Goal: Task Accomplishment & Management: Manage account settings

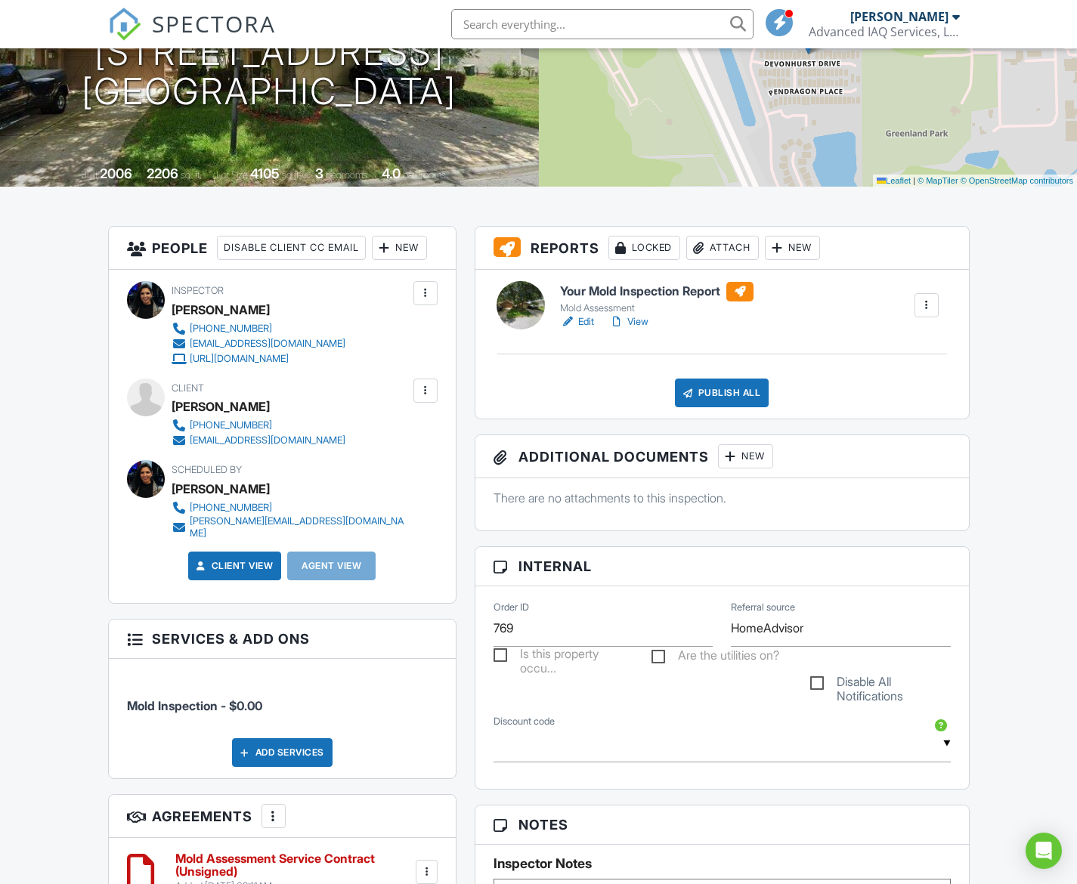
scroll to position [217, 0]
click at [734, 457] on div at bounding box center [730, 456] width 15 height 15
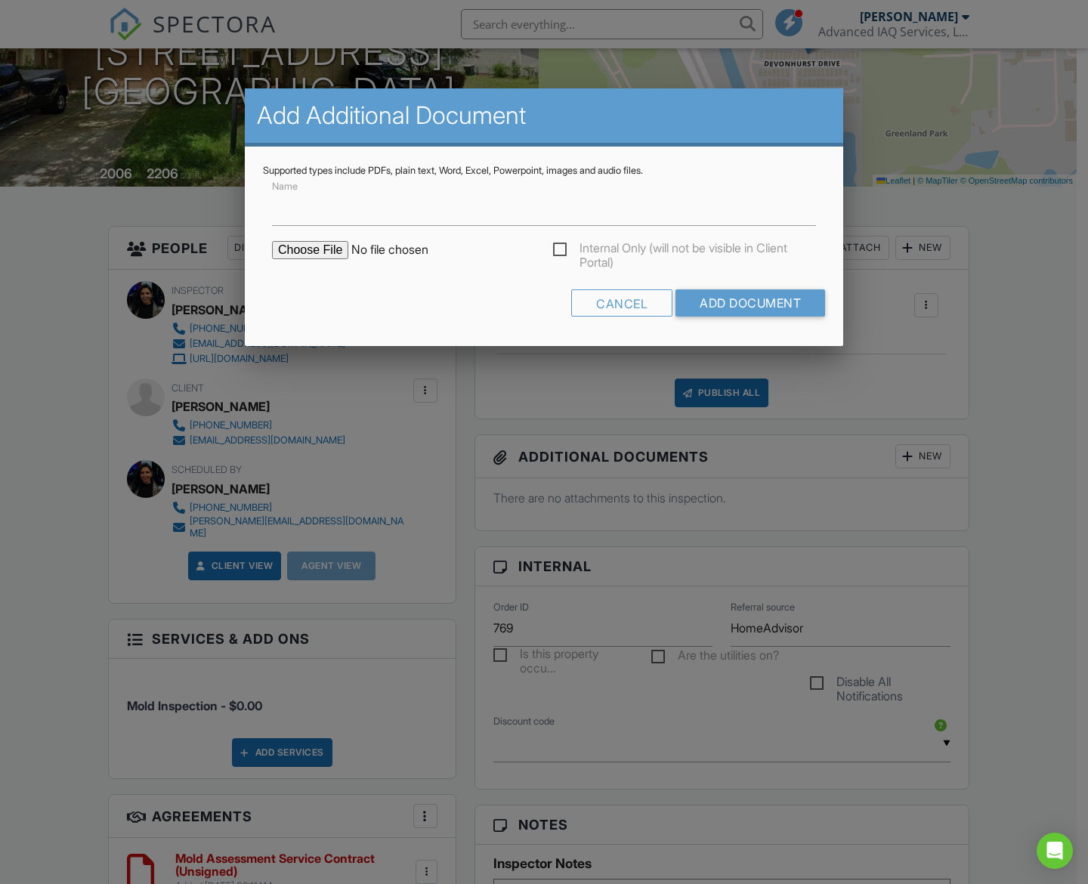
click at [311, 252] on input "file" at bounding box center [400, 250] width 257 height 18
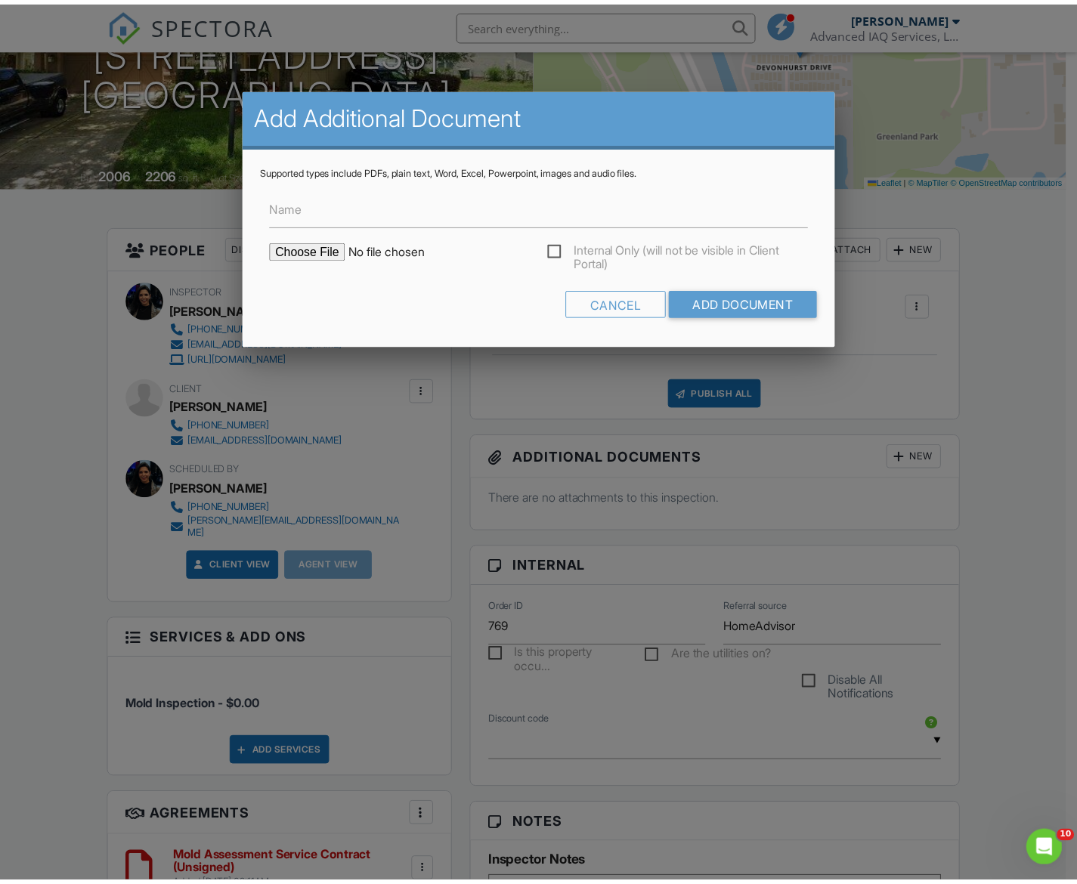
scroll to position [0, 0]
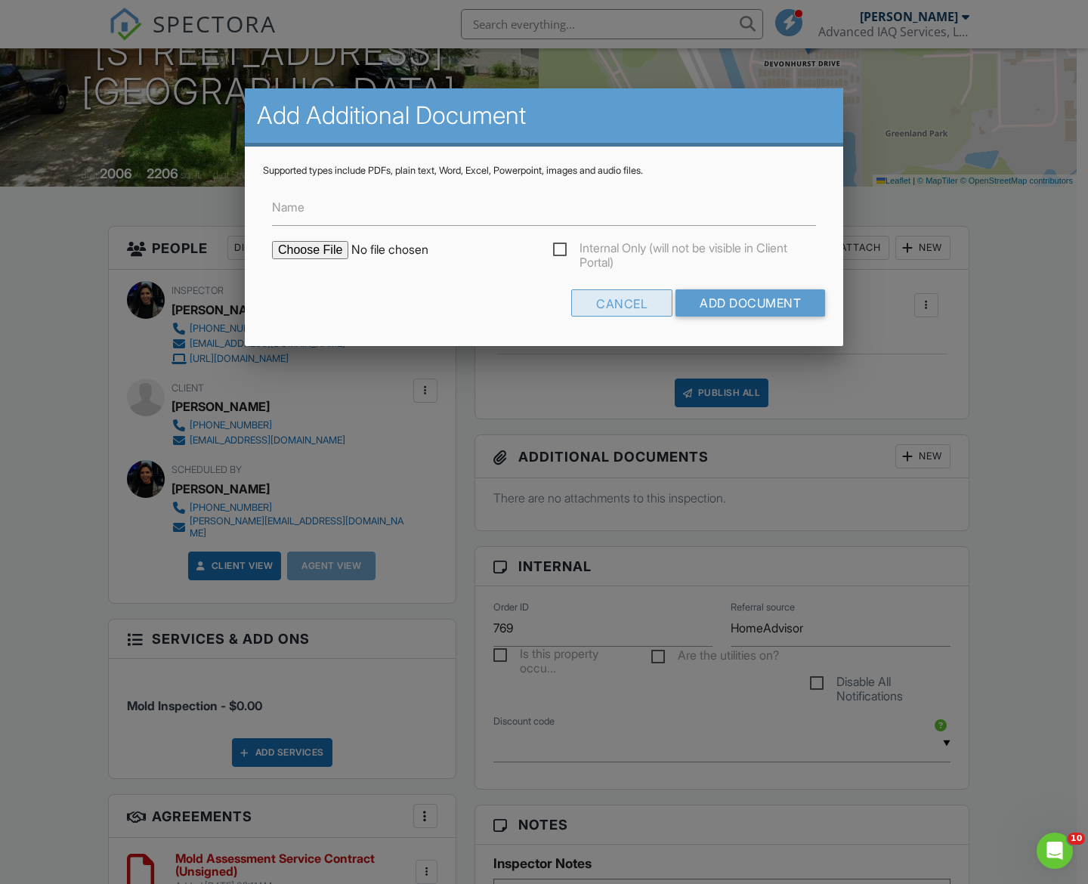
click at [608, 304] on div "Cancel" at bounding box center [621, 302] width 101 height 27
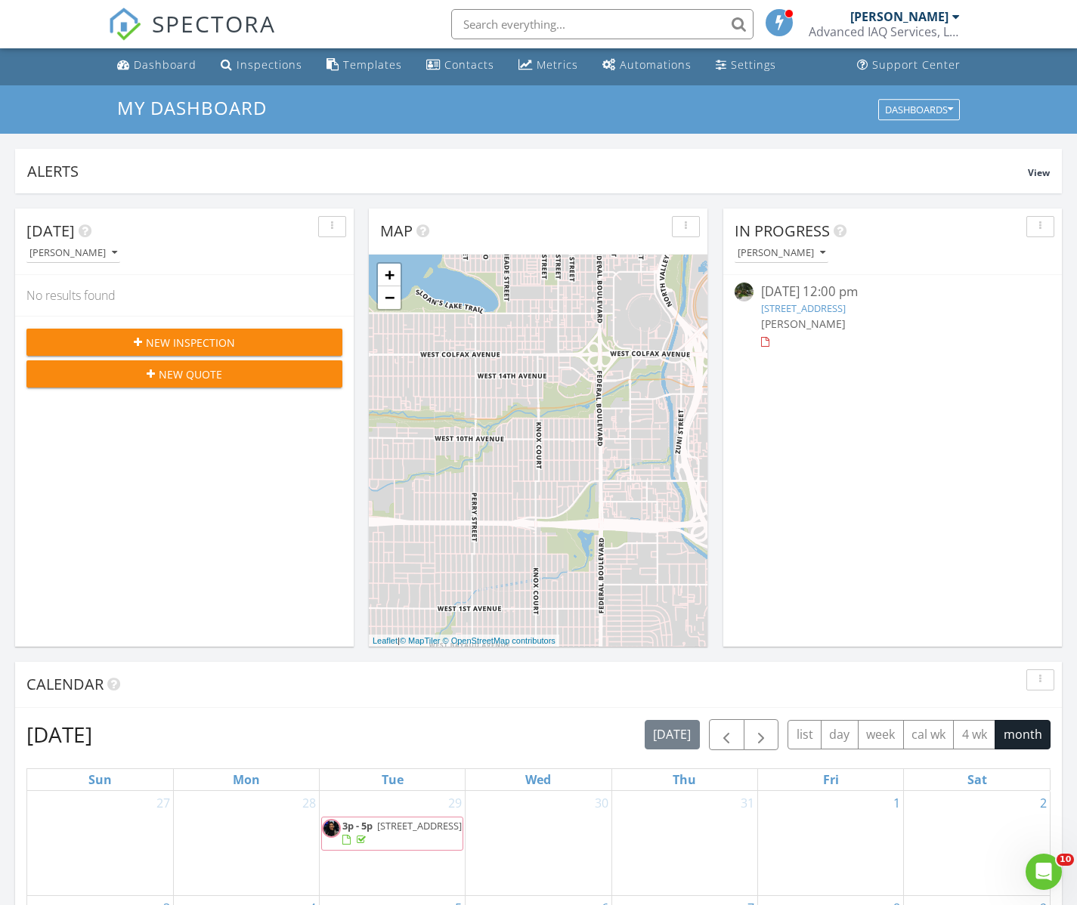
scroll to position [17, 0]
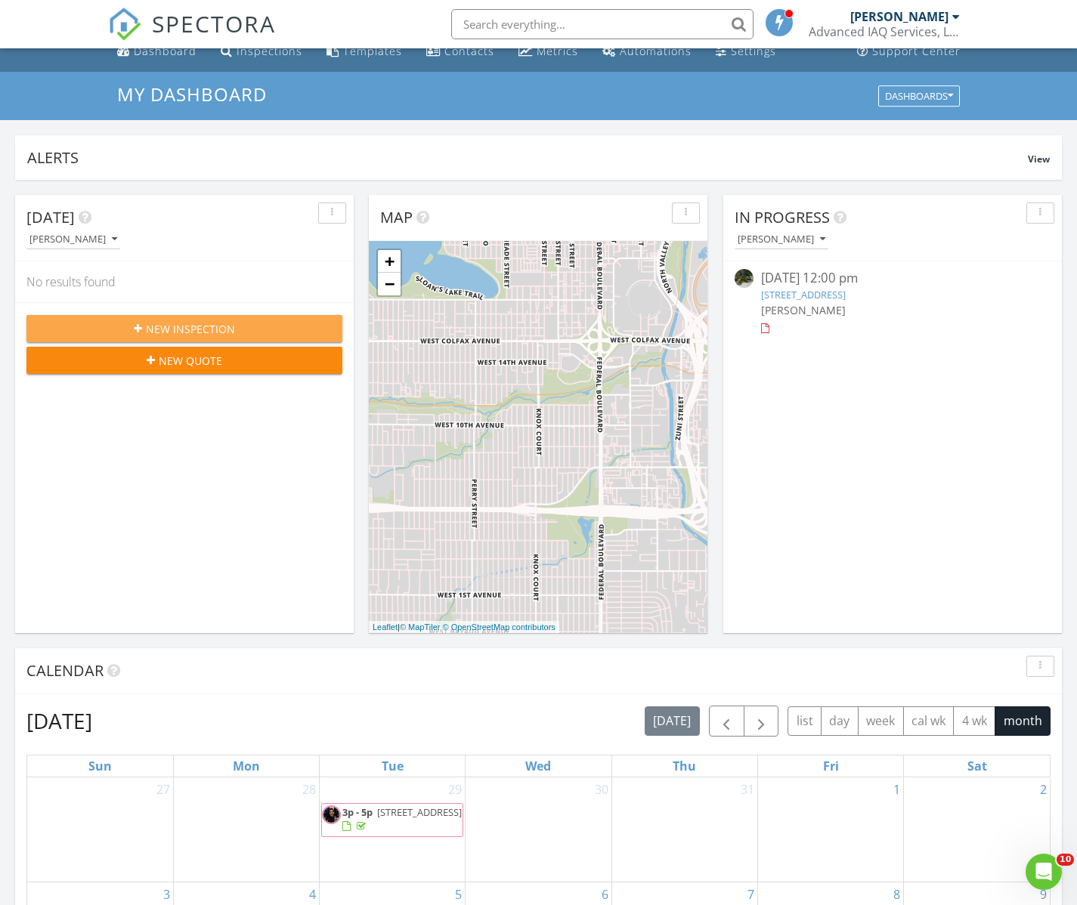
click at [147, 324] on span "New Inspection" at bounding box center [190, 329] width 89 height 16
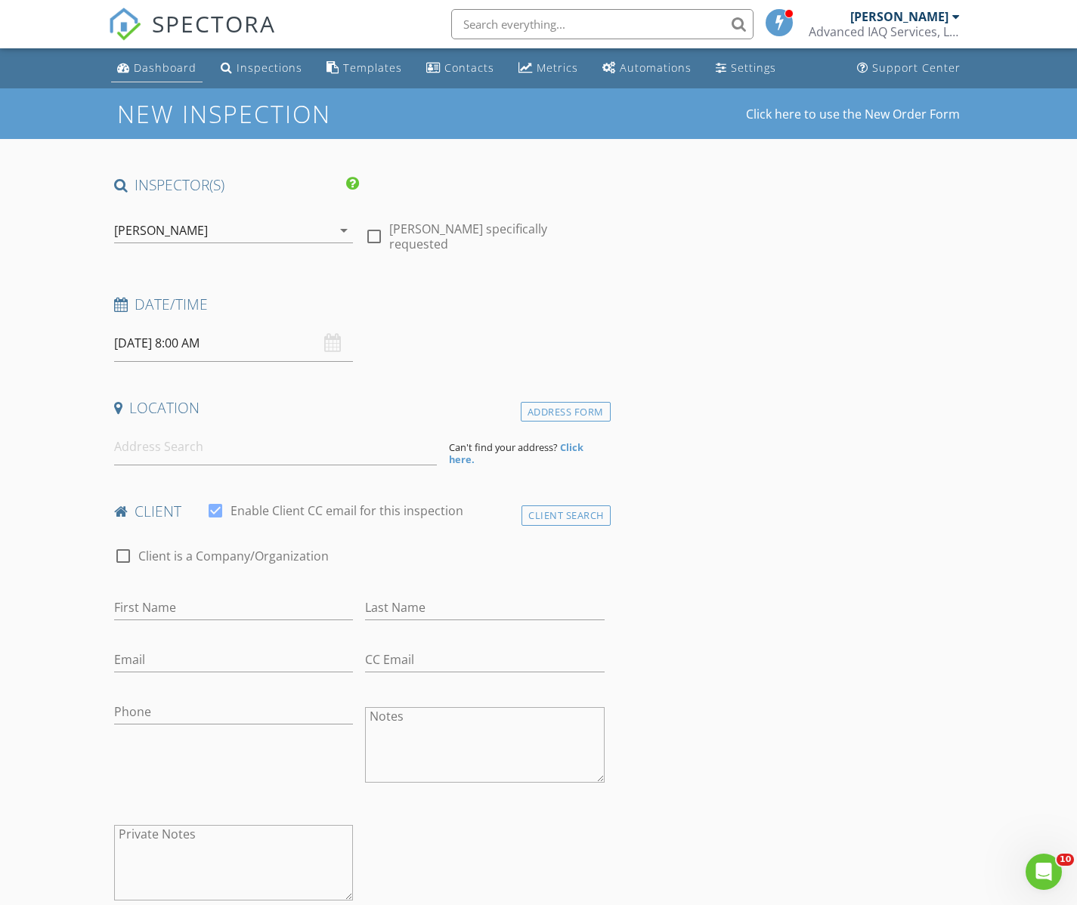
click at [159, 67] on div "Dashboard" at bounding box center [165, 67] width 63 height 14
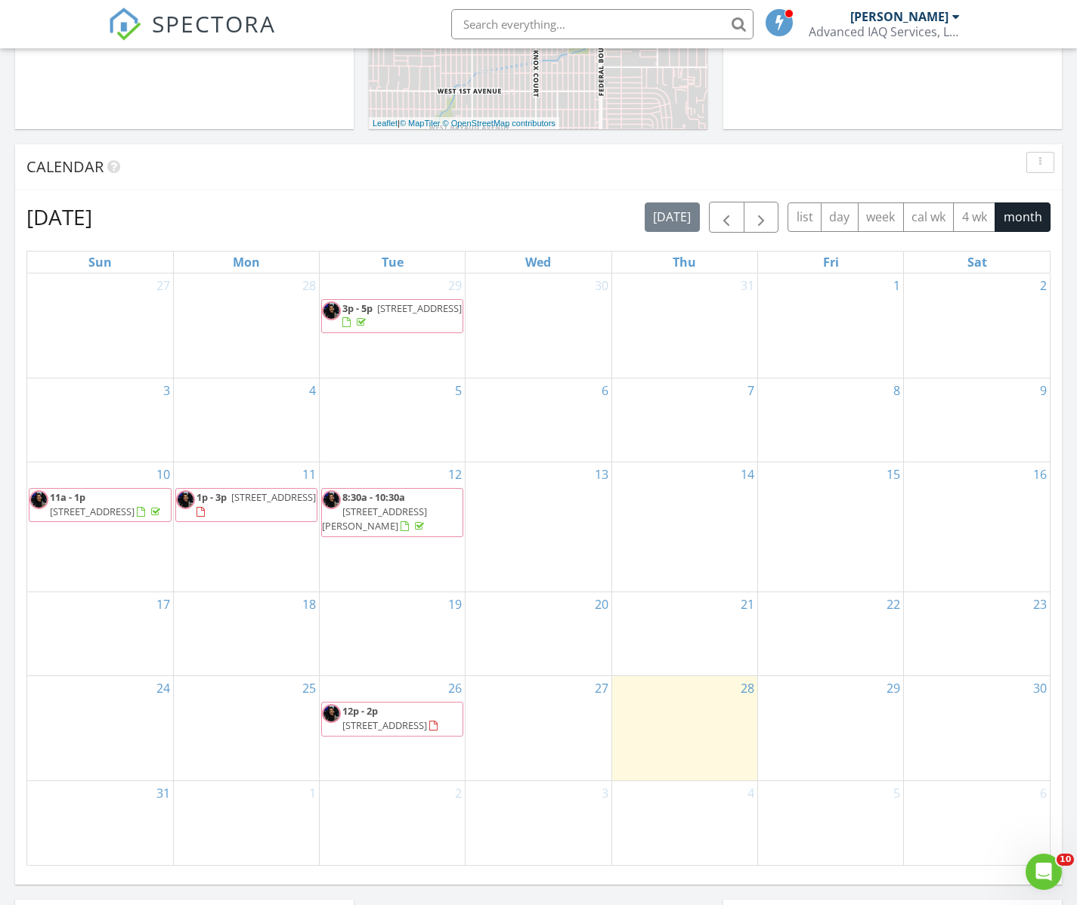
scroll to position [518, 0]
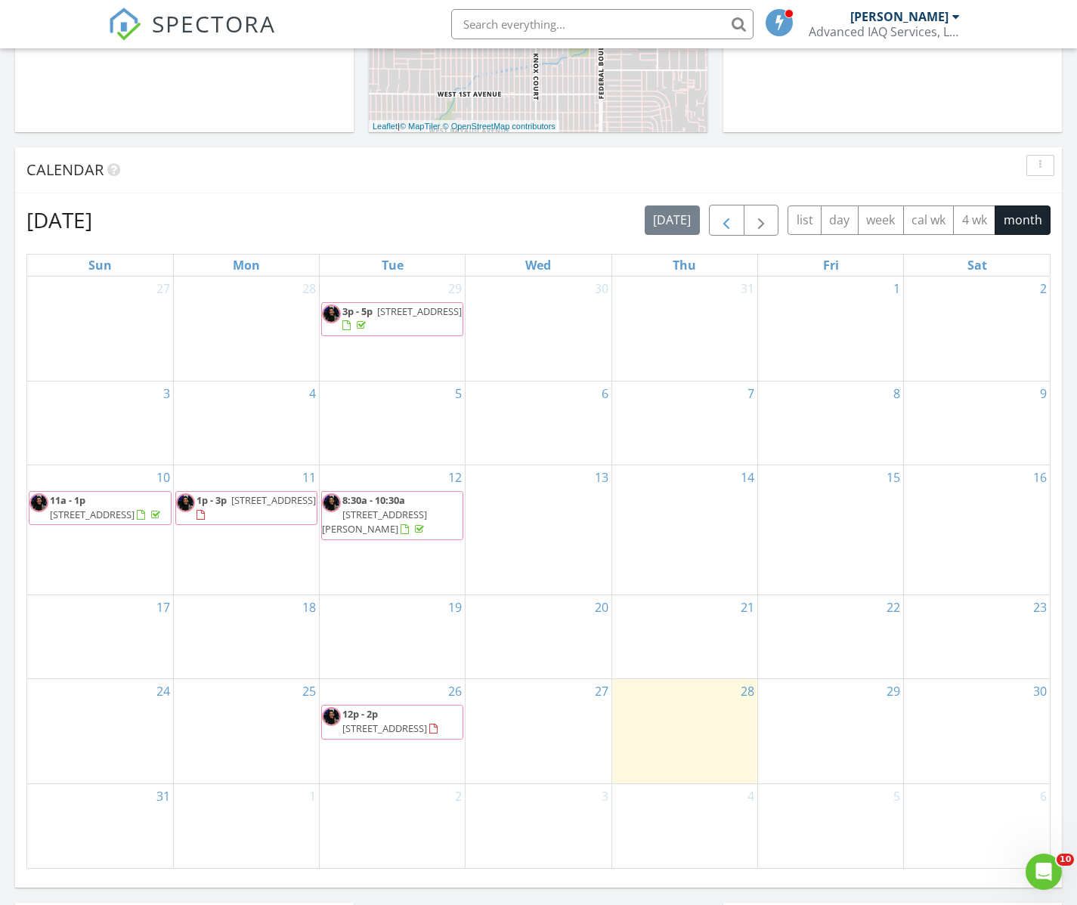
click at [722, 224] on span "button" at bounding box center [726, 221] width 18 height 18
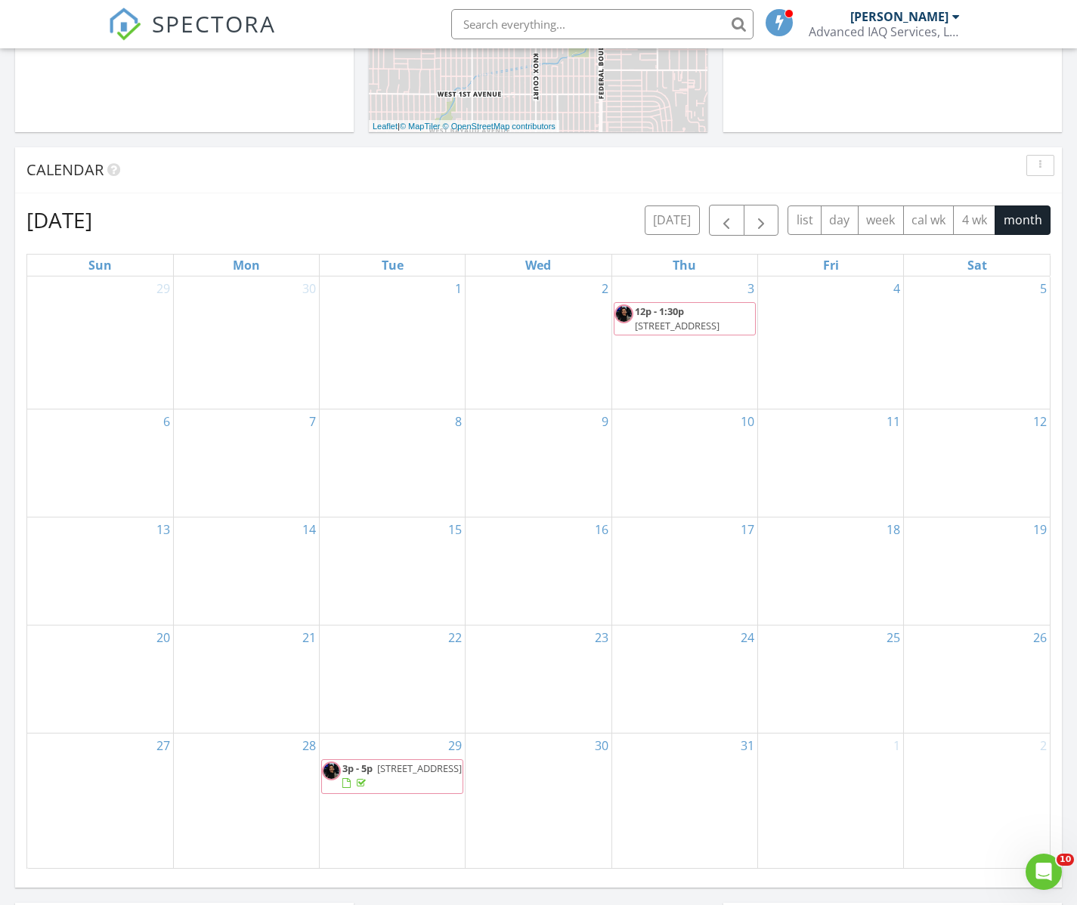
click at [674, 323] on span "625 Oakleaf Plantation Pkwy 1218, Orange Park 32065" at bounding box center [677, 326] width 85 height 14
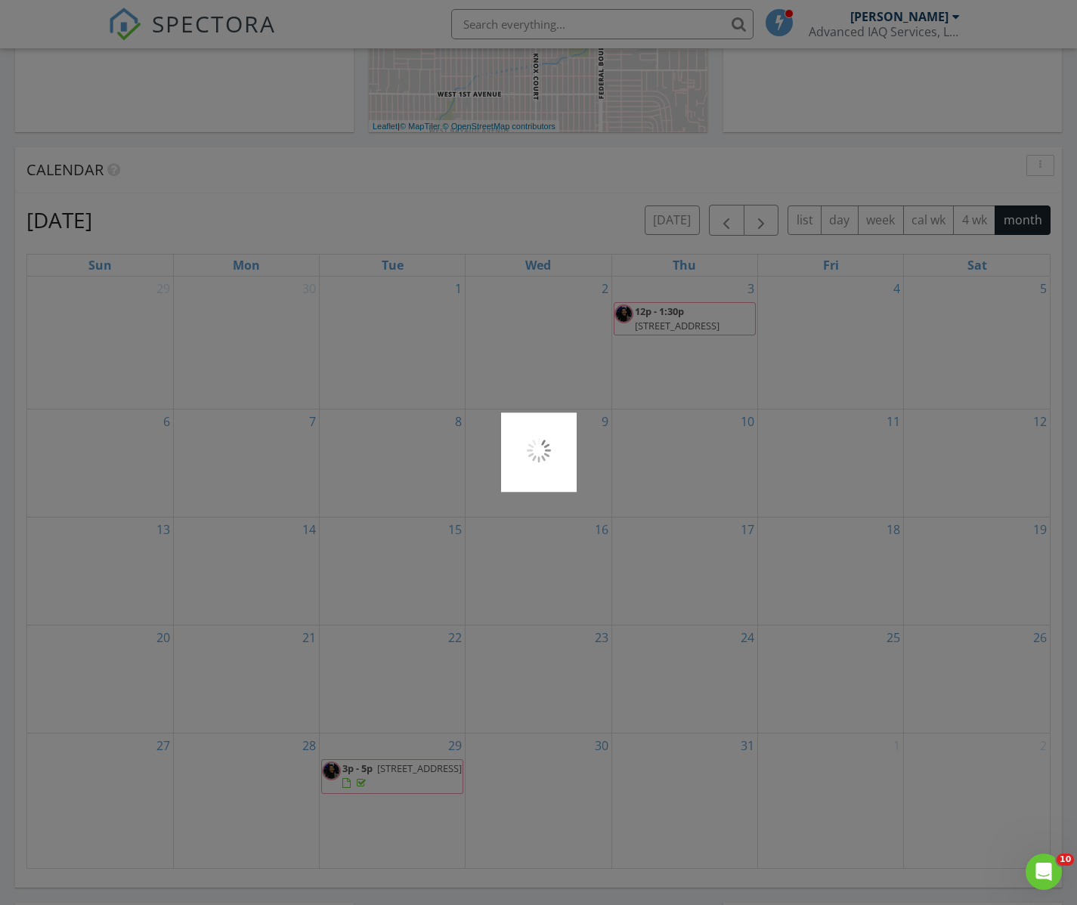
click at [674, 323] on div at bounding box center [538, 452] width 1077 height 905
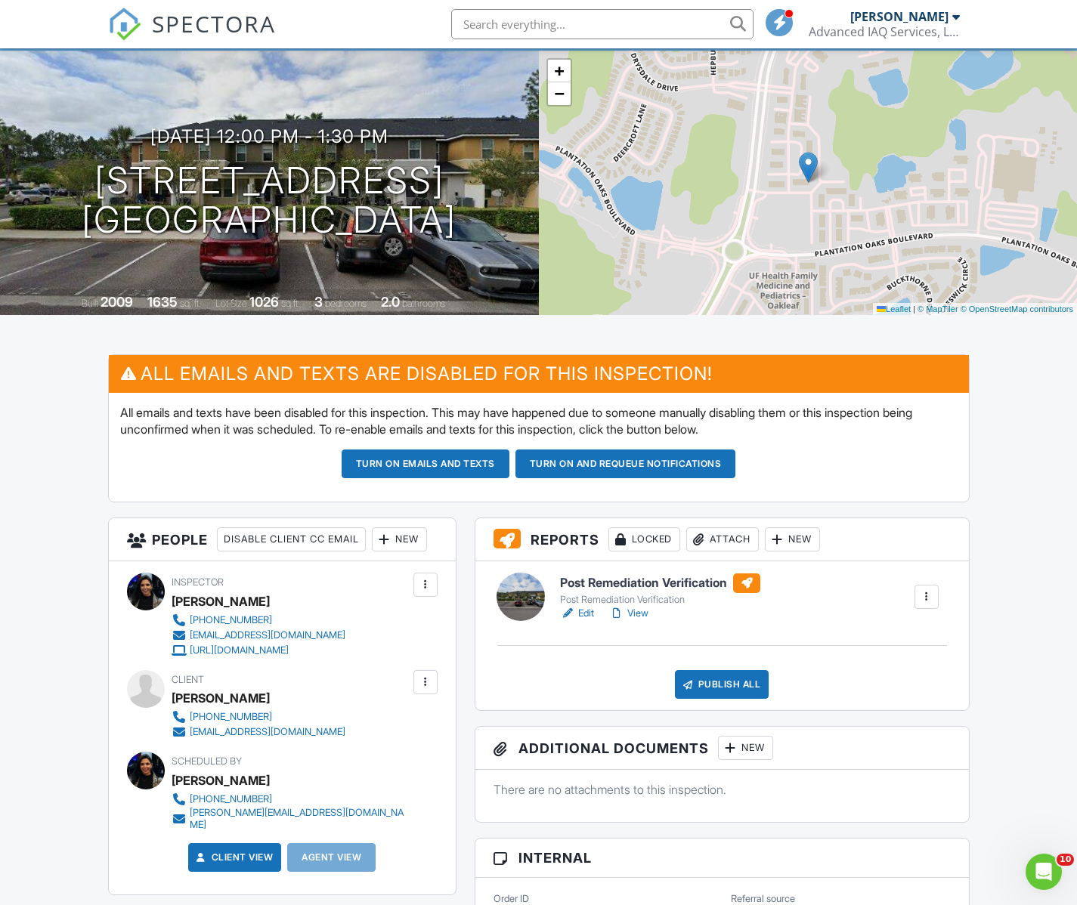
scroll to position [91, 0]
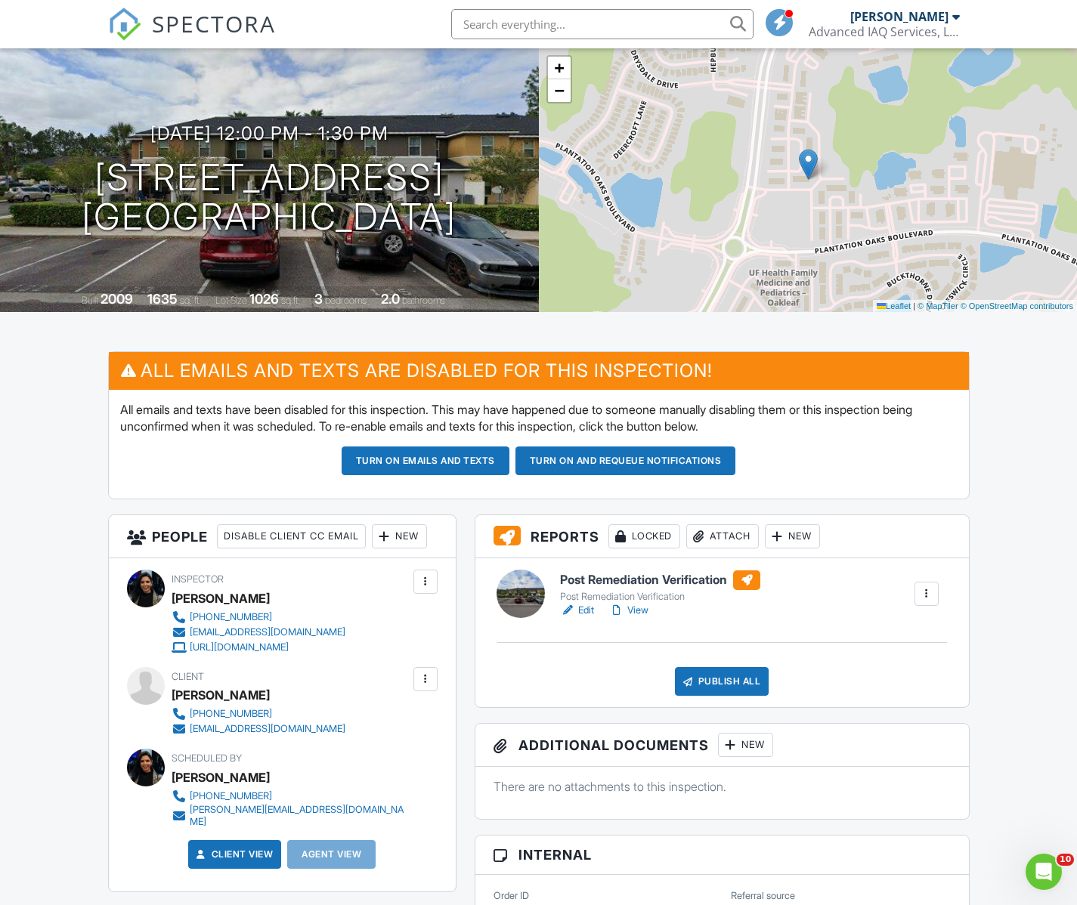
click at [196, 20] on span "SPECTORA" at bounding box center [214, 24] width 124 height 32
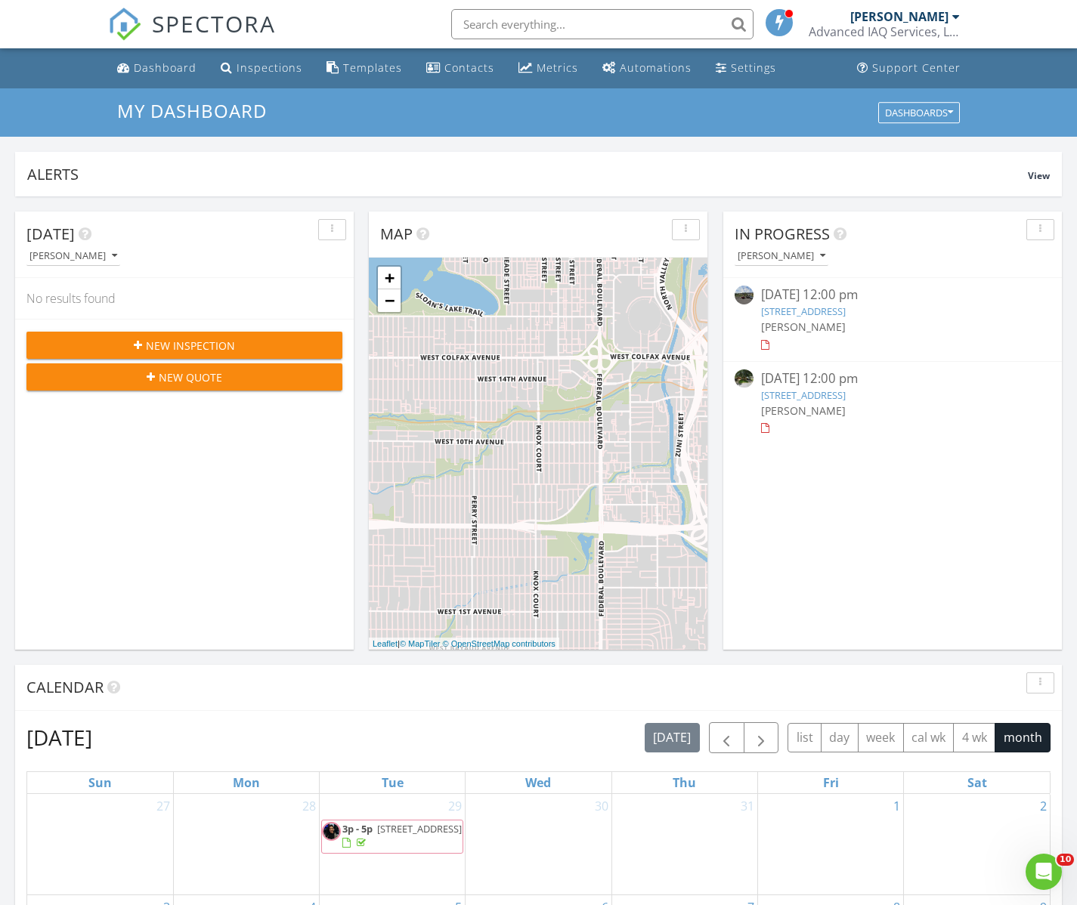
click at [814, 320] on span "[PERSON_NAME]" at bounding box center [803, 327] width 85 height 14
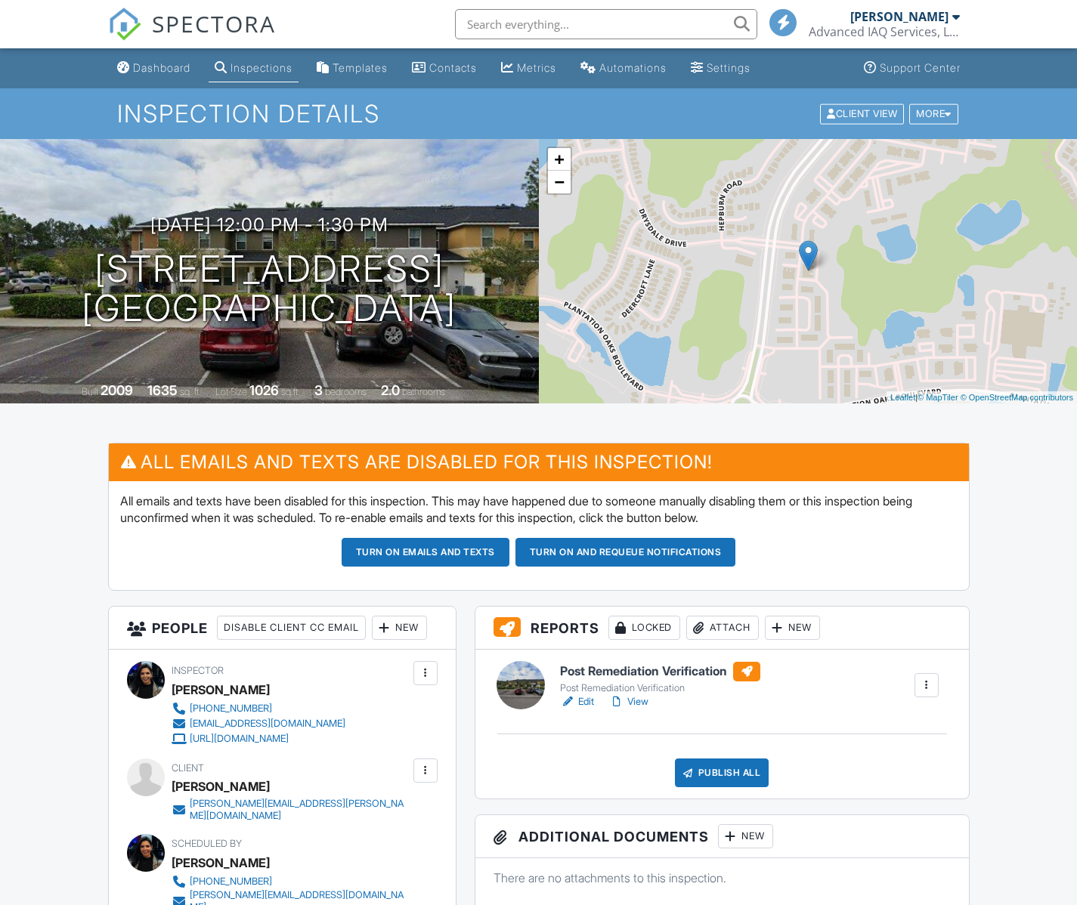
scroll to position [257, 0]
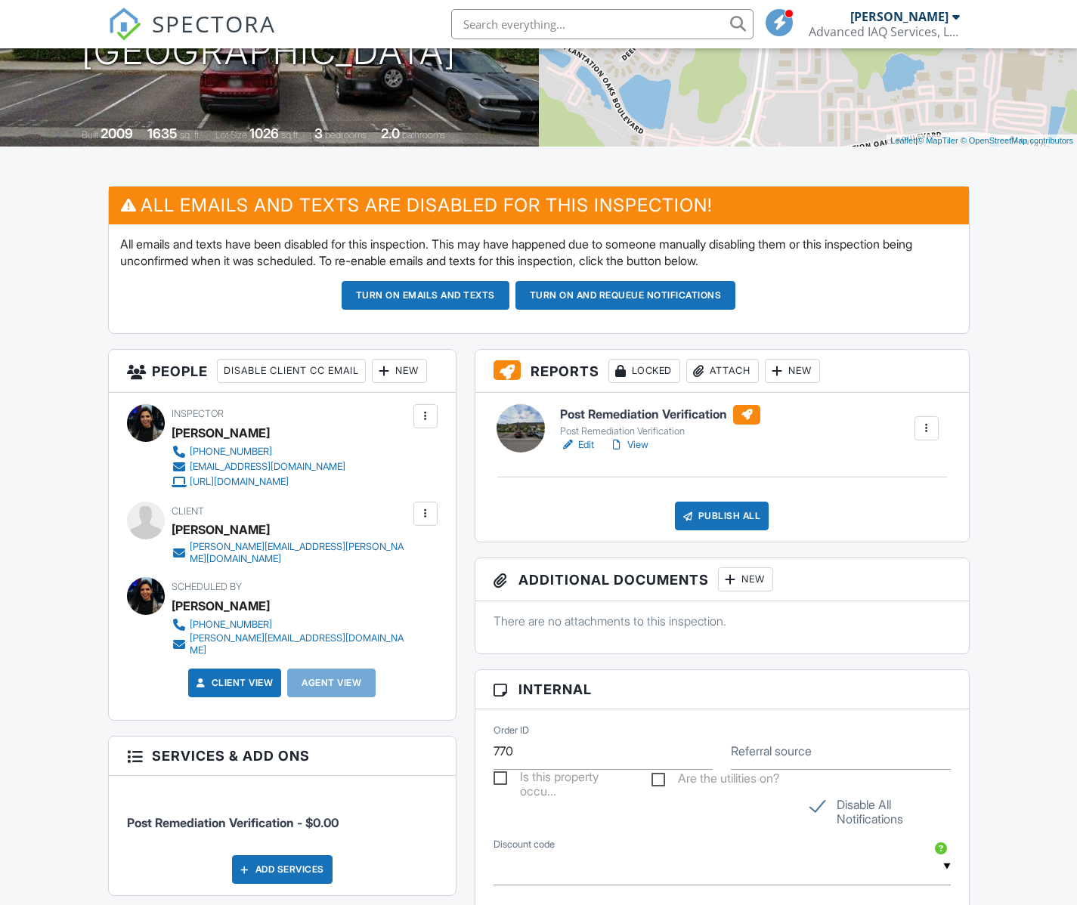
click at [582, 442] on link "Edit" at bounding box center [577, 445] width 34 height 15
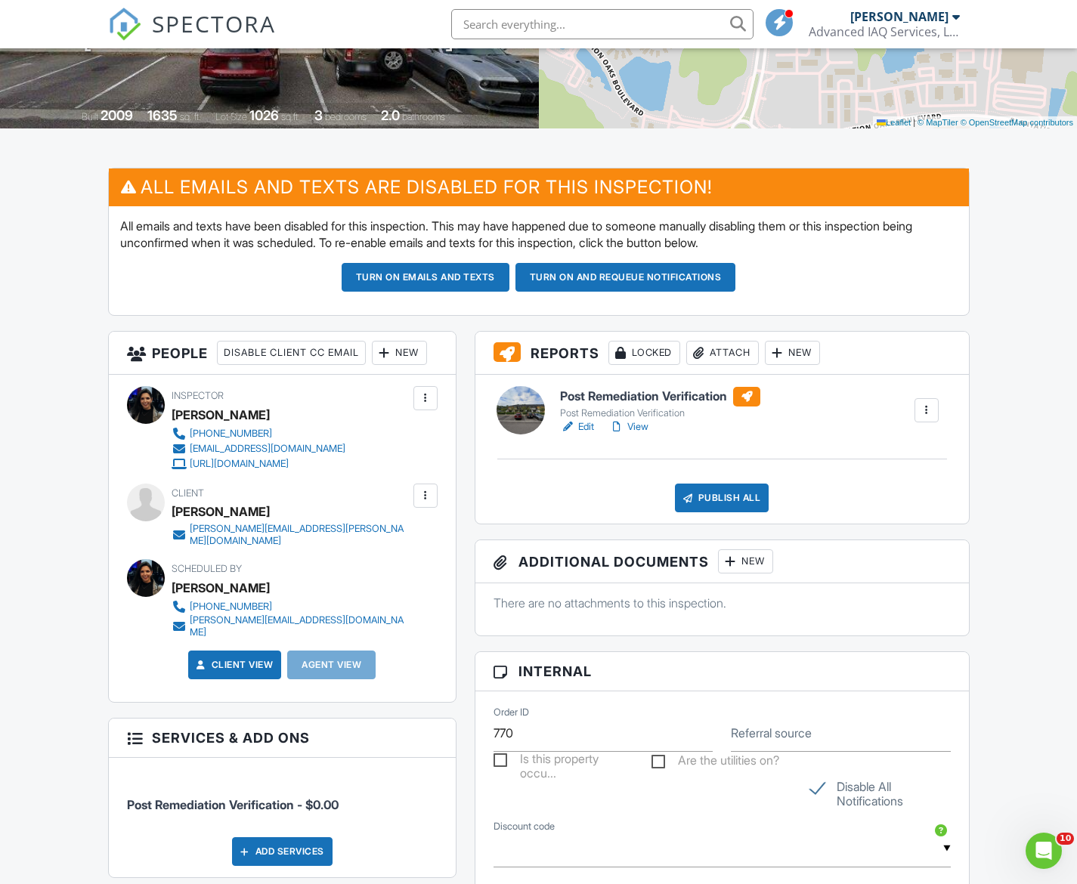
click at [747, 563] on div "New" at bounding box center [745, 561] width 55 height 24
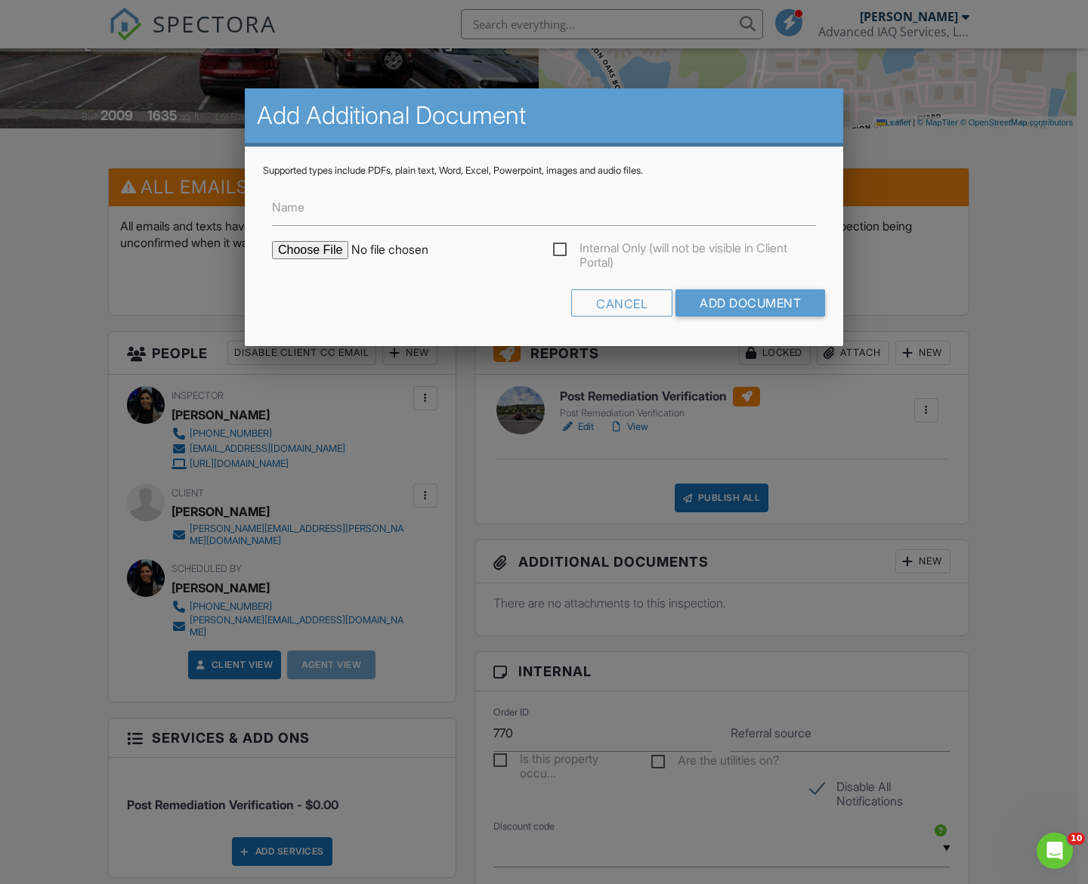
click at [318, 249] on input "file" at bounding box center [400, 250] width 257 height 18
type input "C:\fakepath\Combs PRV Final 1218.pdf"
click at [393, 217] on input "Name" at bounding box center [544, 207] width 544 height 37
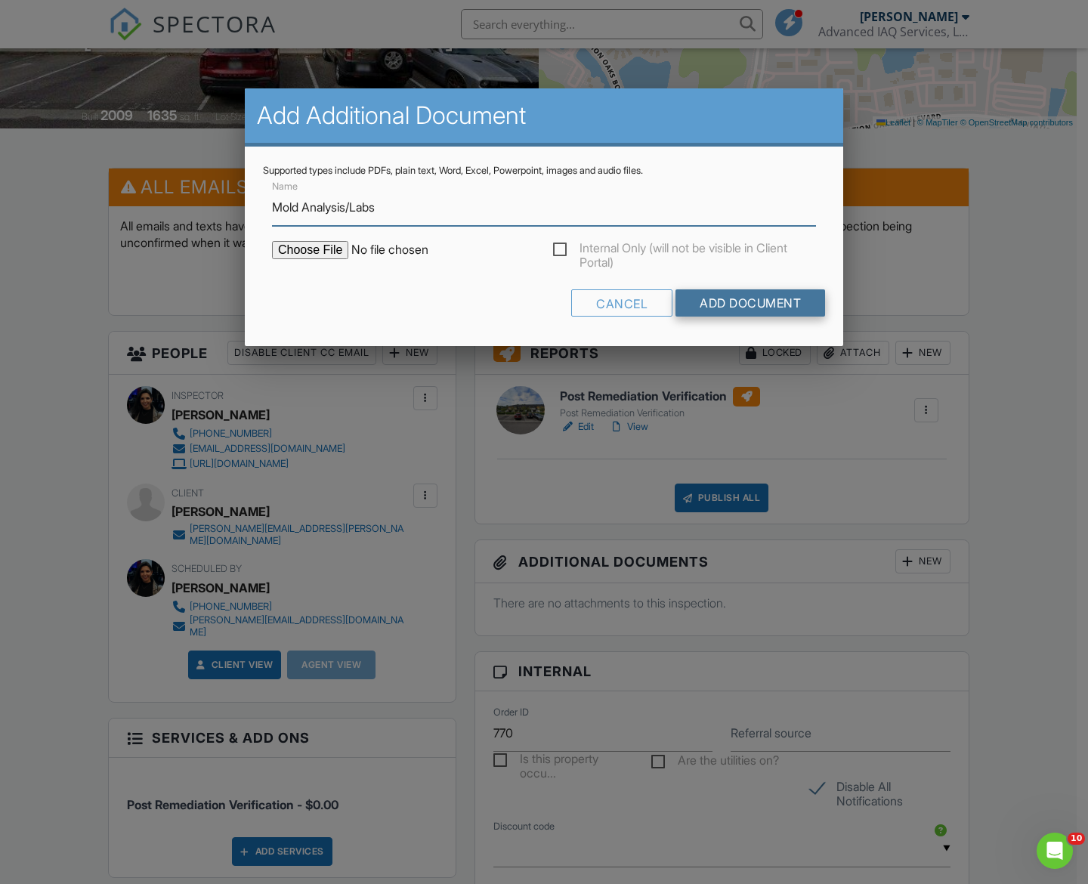
type input "Mold Analysis/Labs"
click at [702, 295] on input "Add Document" at bounding box center [751, 302] width 150 height 27
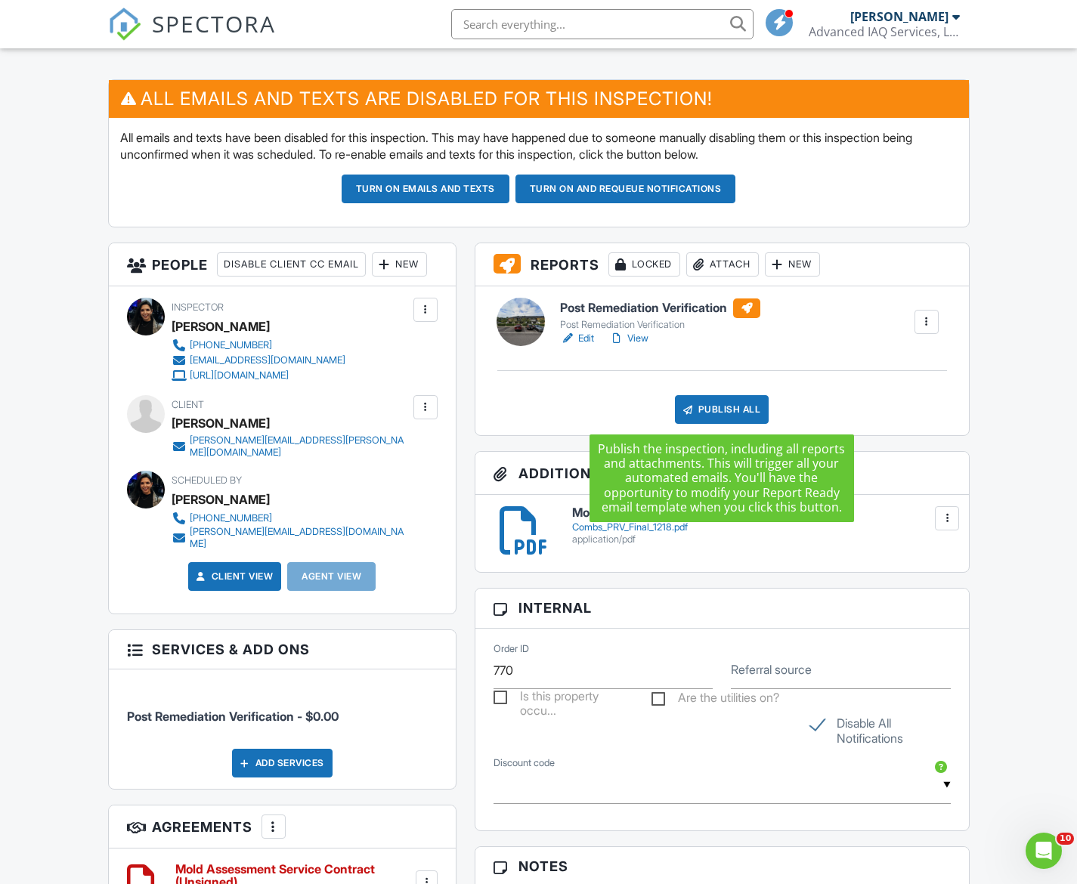
click at [726, 410] on div "Publish All" at bounding box center [722, 409] width 94 height 29
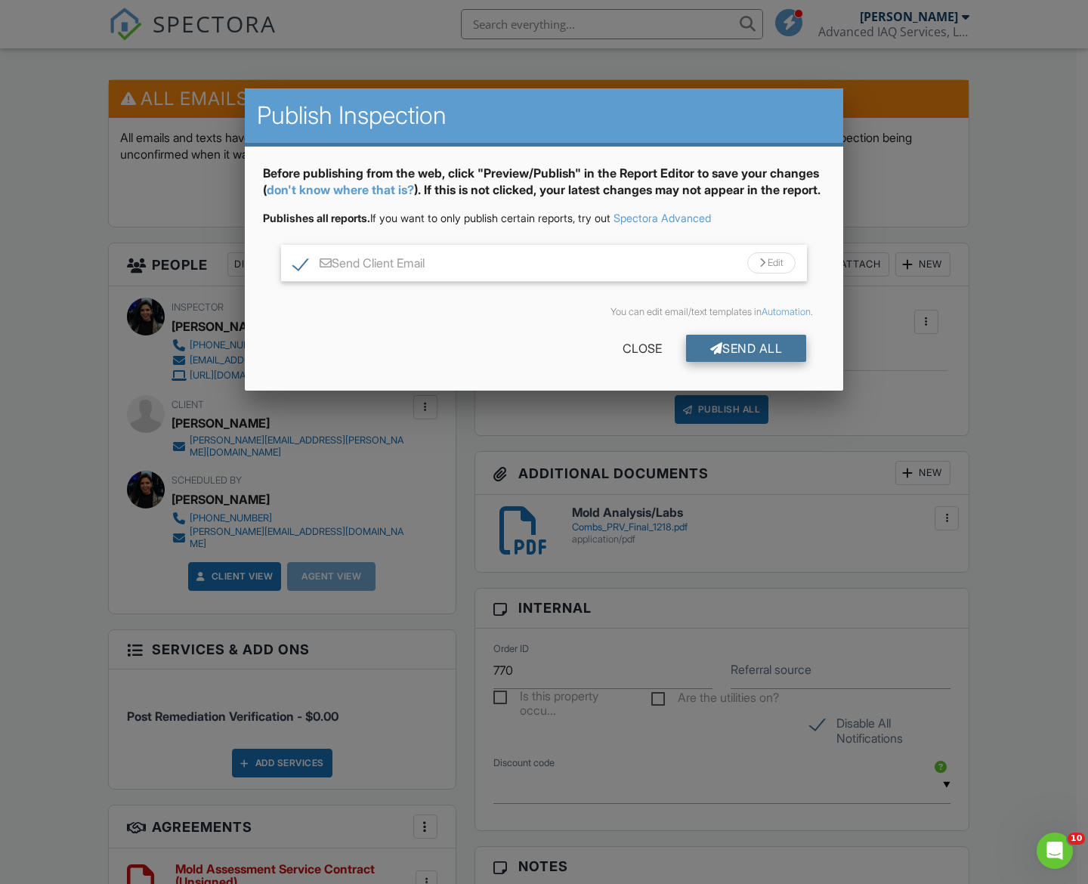
click at [732, 362] on div "Send All" at bounding box center [746, 348] width 121 height 27
